Goal: Ask a question

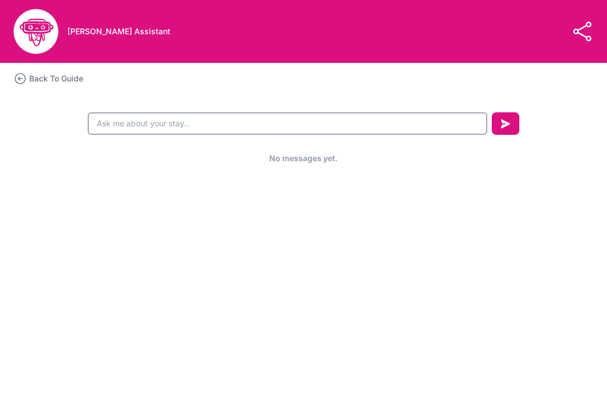
click at [207, 120] on input "text" at bounding box center [288, 123] width 400 height 22
type input "Code"
click at [500, 124] on button "submit" at bounding box center [506, 123] width 28 height 22
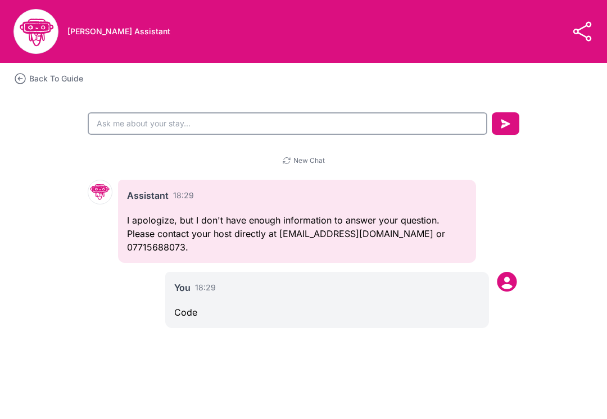
click at [168, 125] on input "text" at bounding box center [288, 123] width 400 height 22
type input "Entry code"
click at [509, 108] on div "Entry code" at bounding box center [303, 126] width 607 height 36
click at [512, 125] on button "submit" at bounding box center [506, 123] width 28 height 22
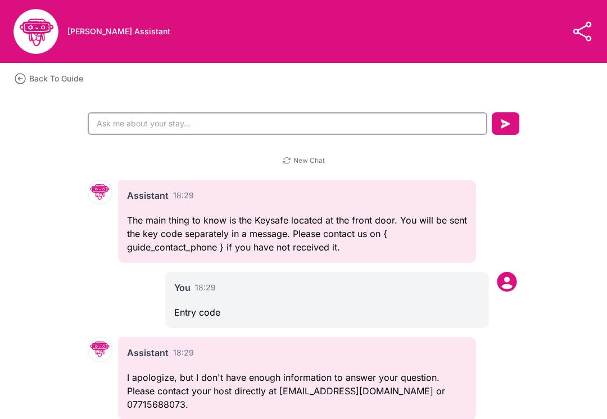
click at [200, 121] on input "text" at bounding box center [288, 123] width 400 height 22
type input "W"
type input "Is the tv a smart tv"
click at [509, 119] on icon "submit" at bounding box center [506, 124] width 10 height 10
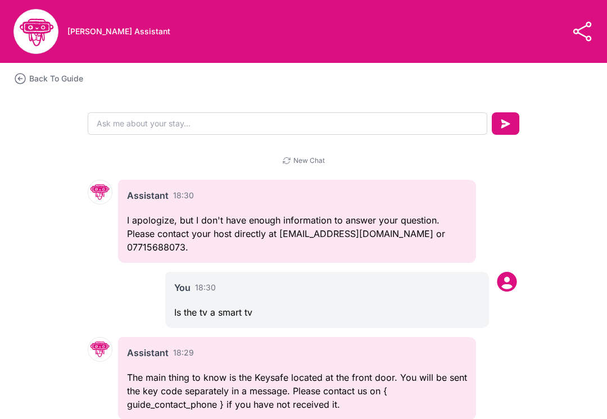
click at [313, 162] on span "New Chat" at bounding box center [309, 160] width 31 height 9
